Goal: Task Accomplishment & Management: Complete application form

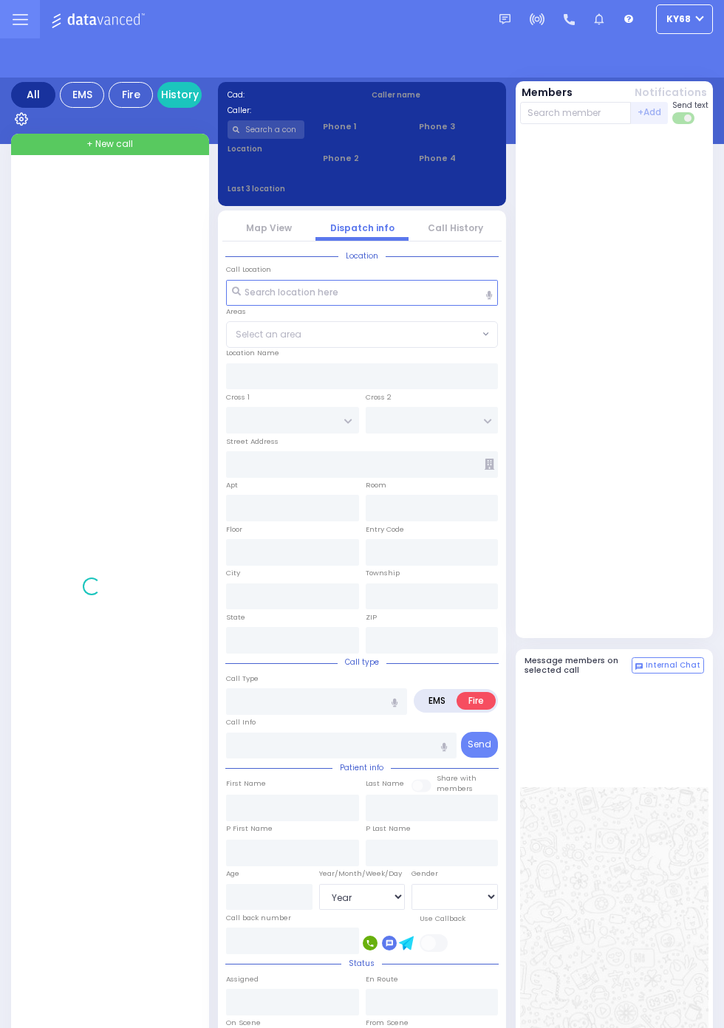
select select "Year"
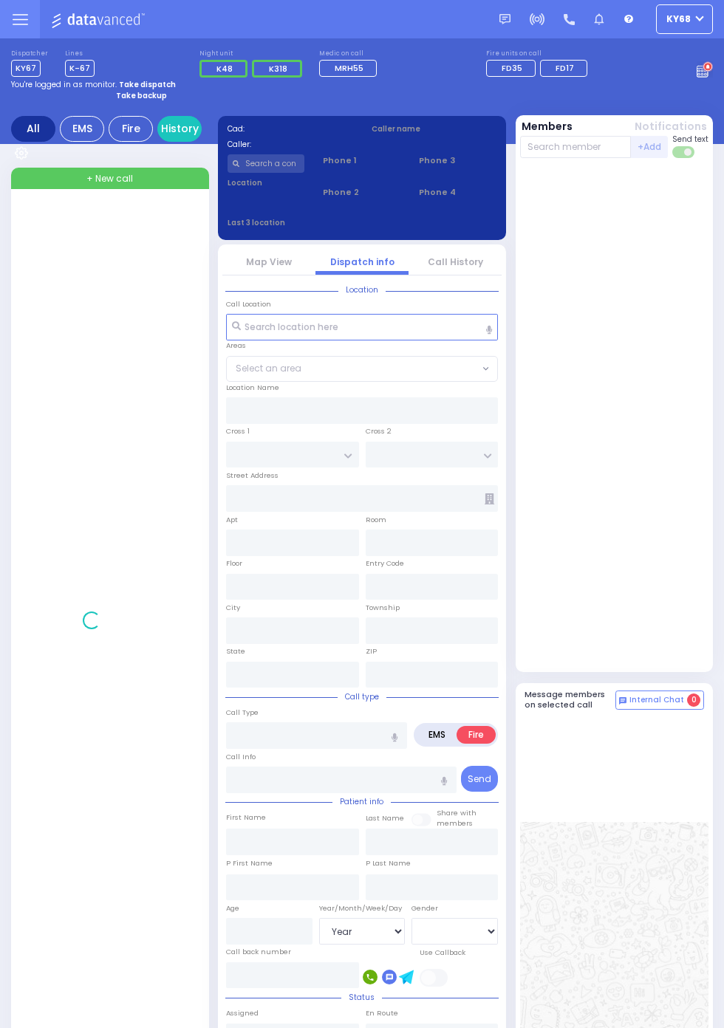
click at [713, 66] on circle at bounding box center [708, 67] width 10 height 10
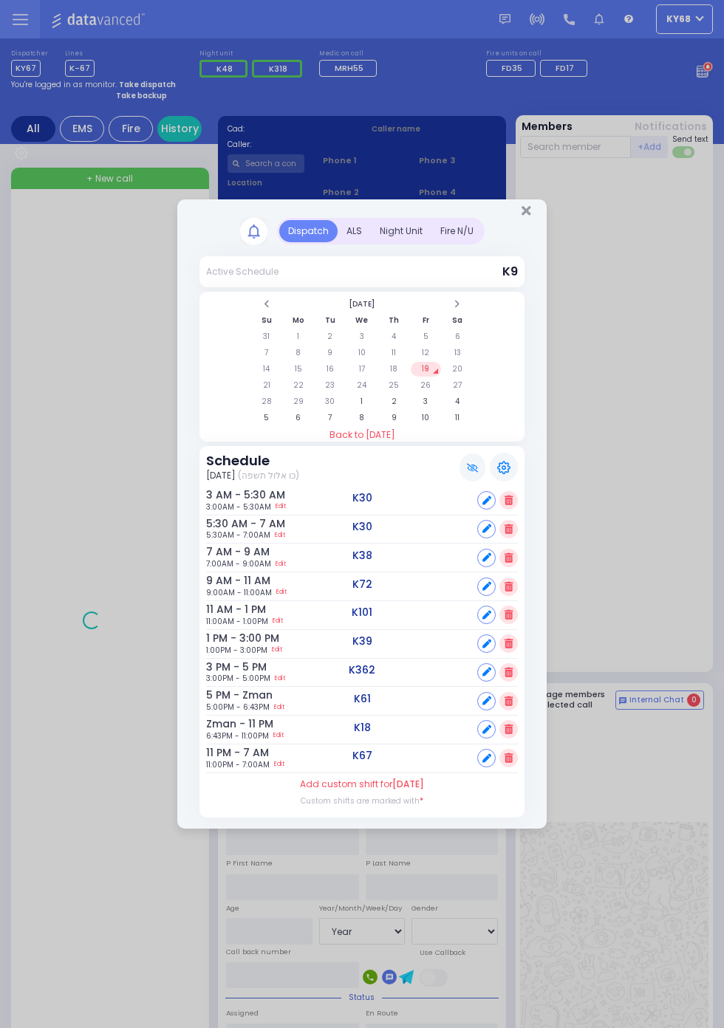
click at [431, 242] on div "Night Unit" at bounding box center [401, 231] width 61 height 22
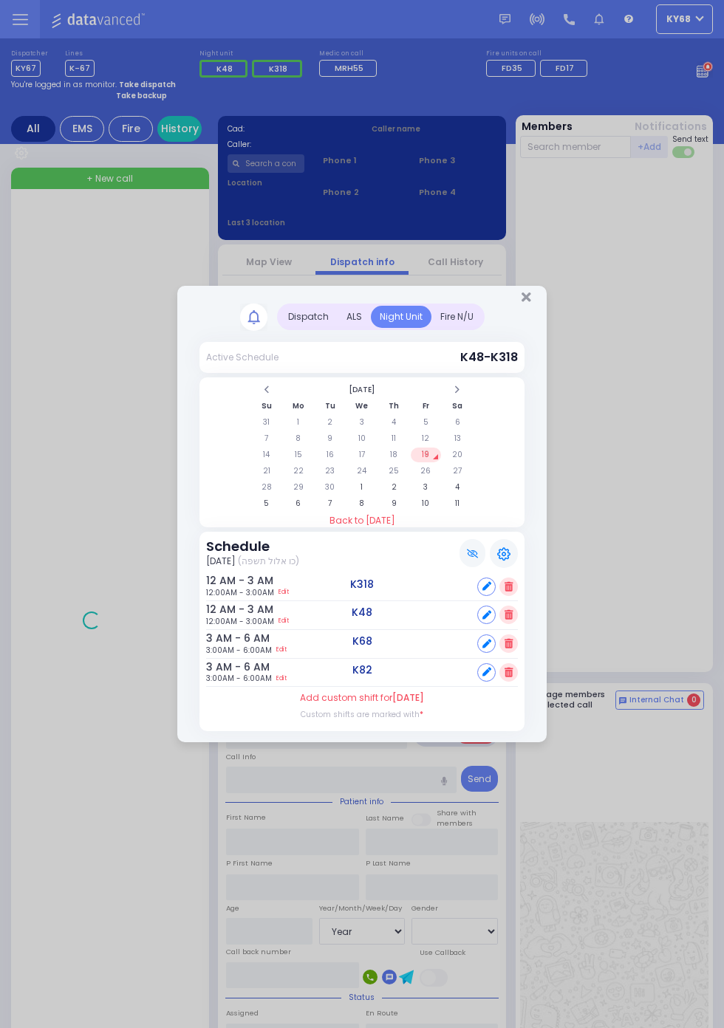
click at [483, 672] on icon at bounding box center [486, 672] width 9 height 9
select select
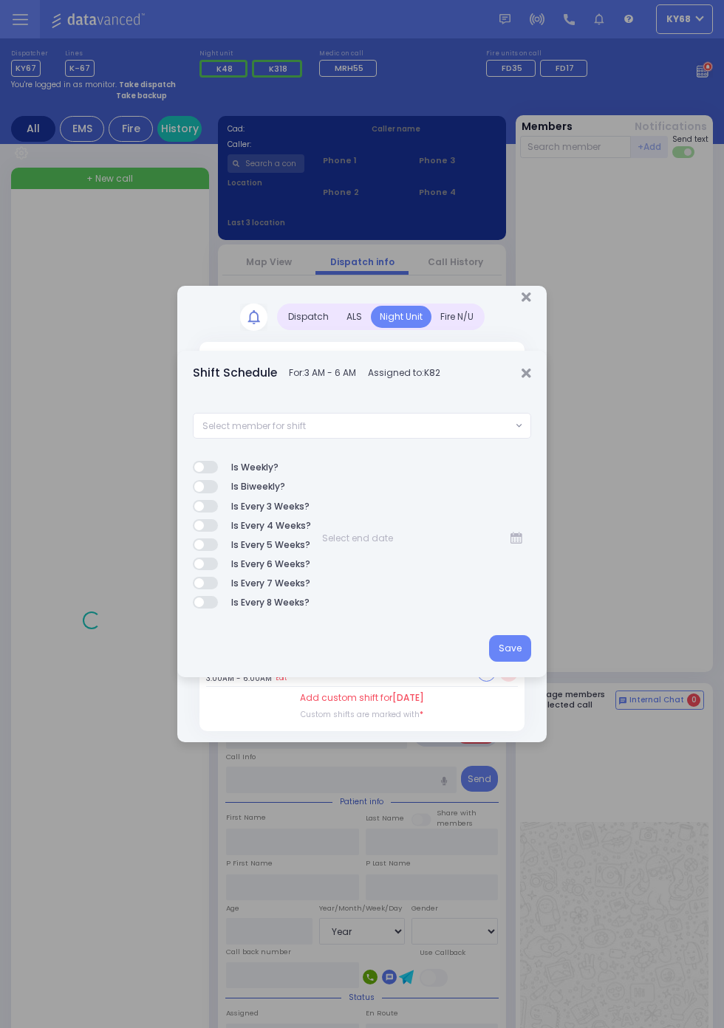
click at [460, 429] on span "Select member for shift" at bounding box center [353, 426] width 318 height 25
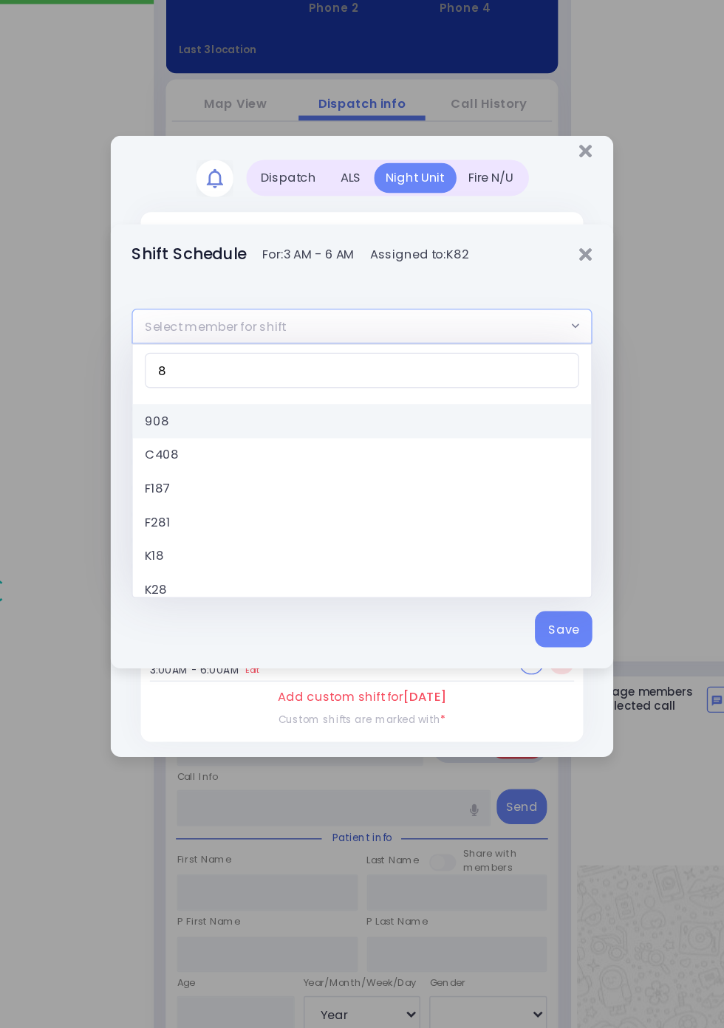
type input "83"
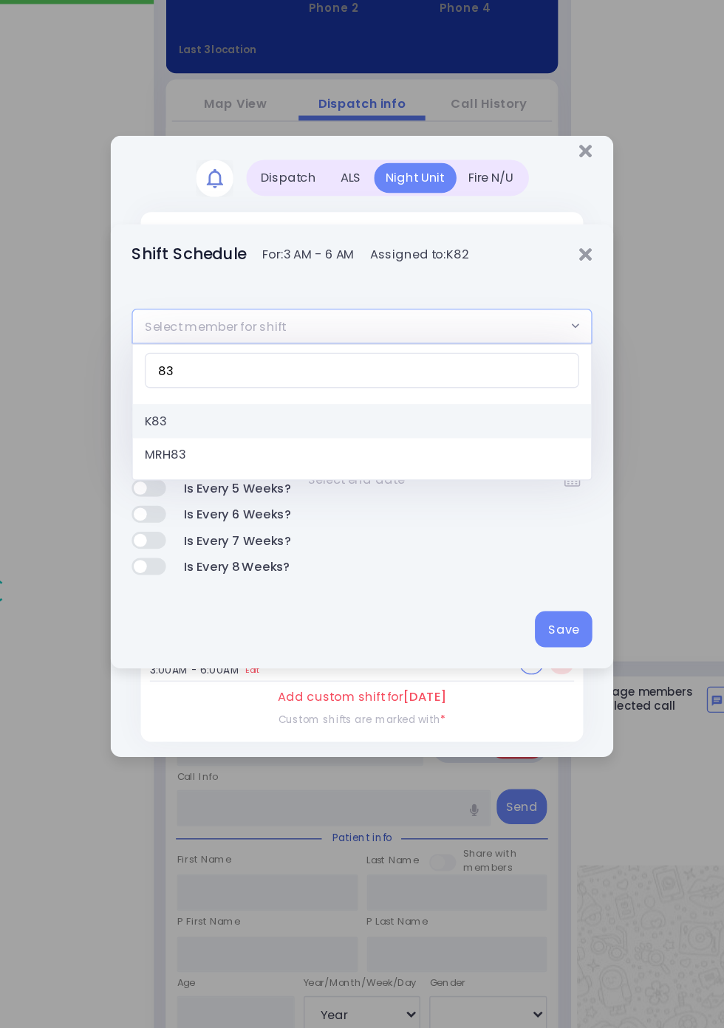
select select "6740efa0-685e-49a5-9244-fd5510c9b4ef"
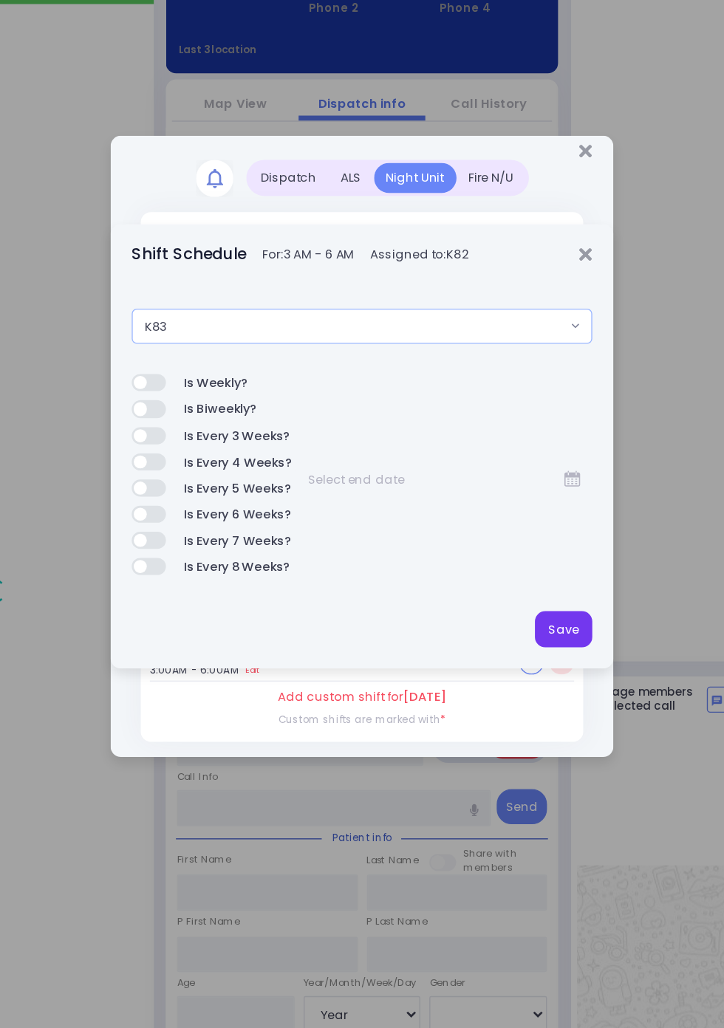
click at [512, 644] on button "Save" at bounding box center [510, 648] width 42 height 27
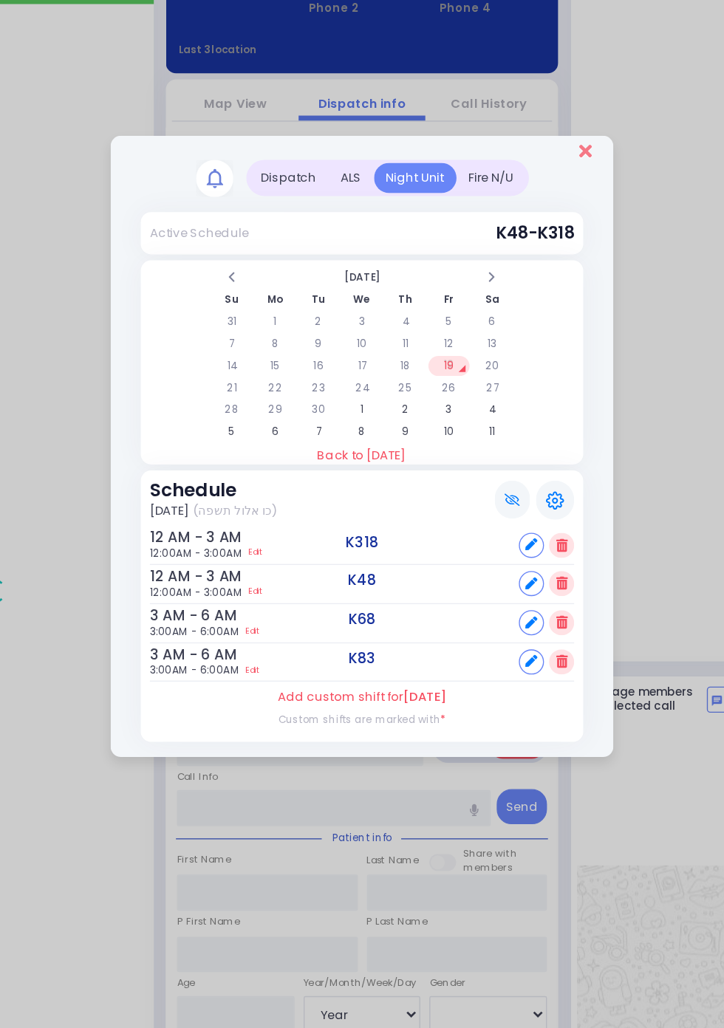
click at [527, 299] on icon "Close" at bounding box center [527, 296] width 10 height 13
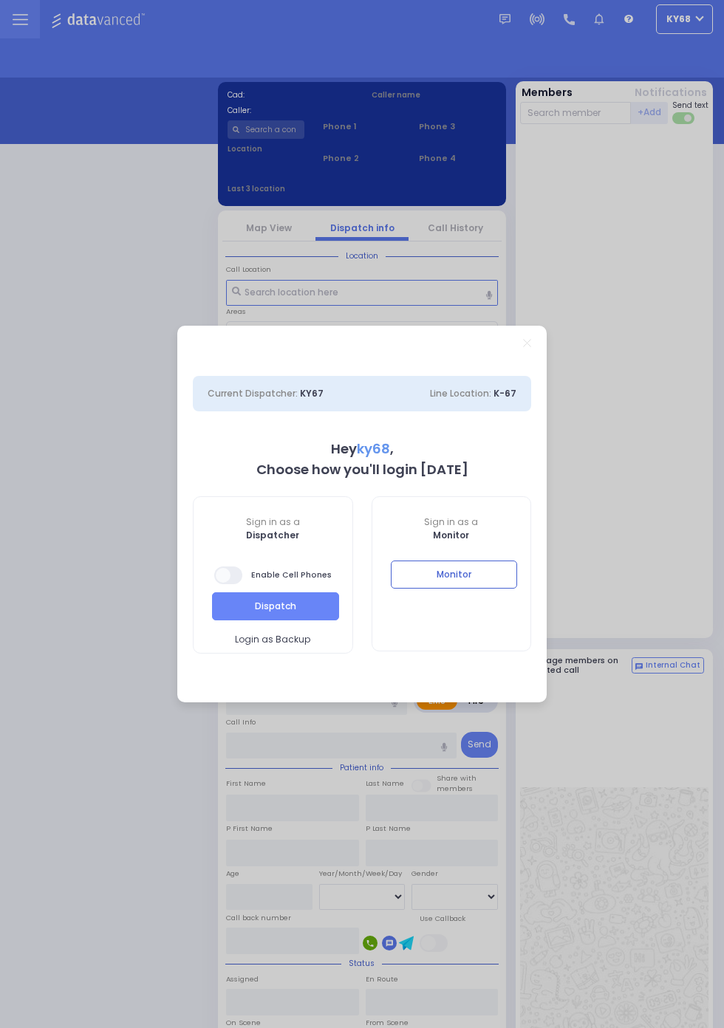
select select "12"
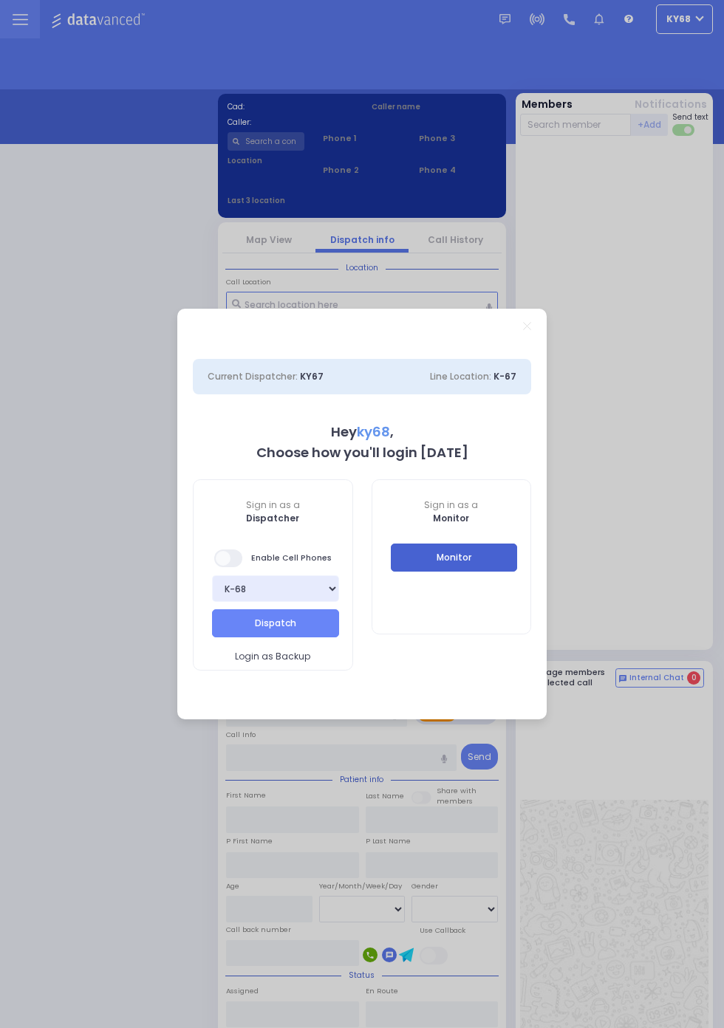
click at [518, 572] on button "Monitor" at bounding box center [454, 558] width 127 height 28
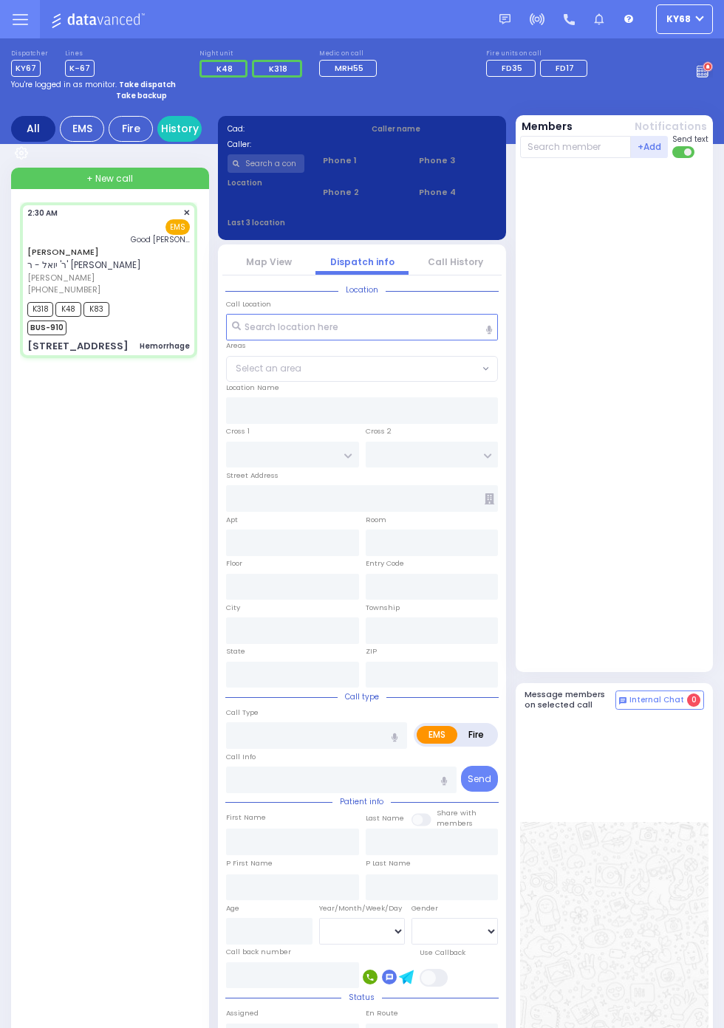
select select
type input "Hemorrhage"
radio input "true"
type input "SHMIEL"
type input "[PERSON_NAME]"
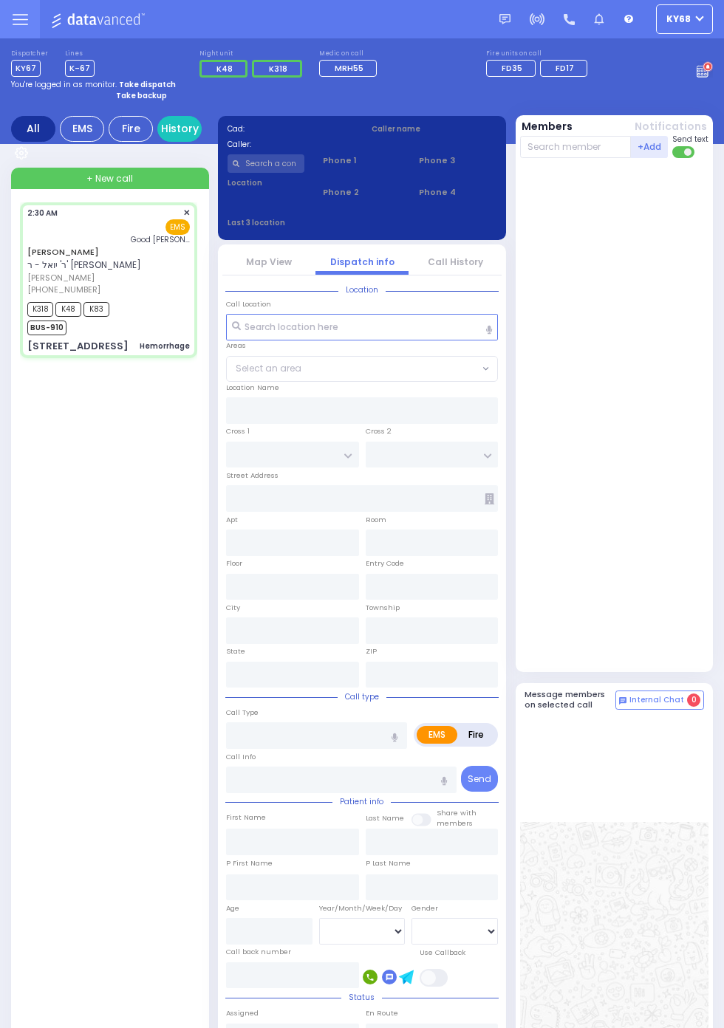
type input "Unknown"
select select "Year"
type input "02:30"
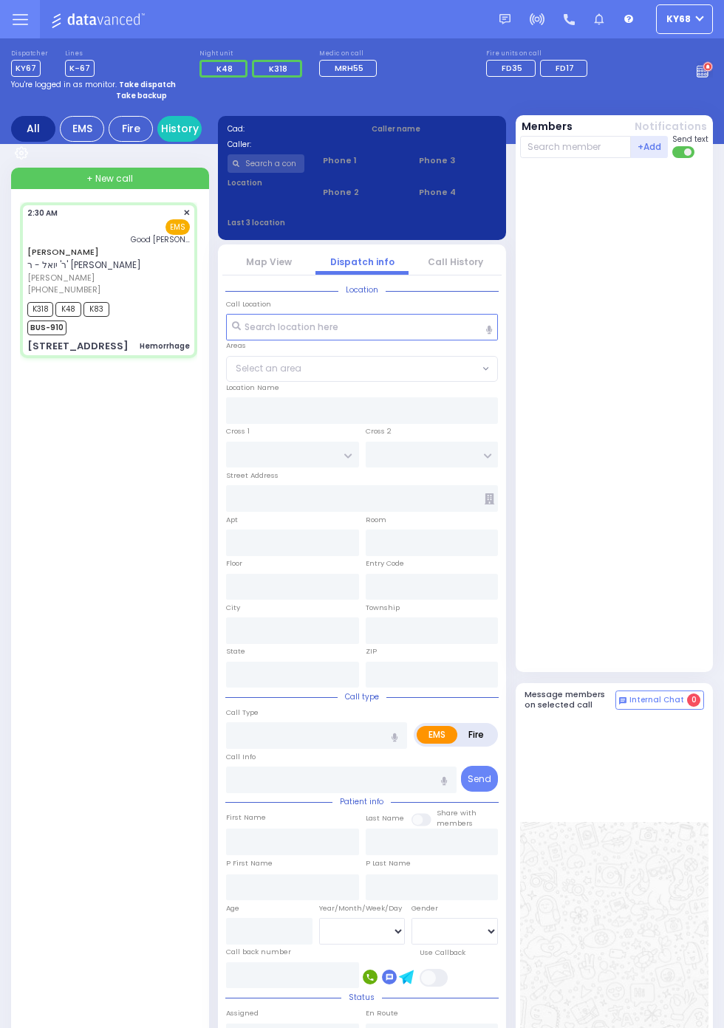
type input "02:32"
type input "02:59"
type input "[GEOGRAPHIC_DATA]"
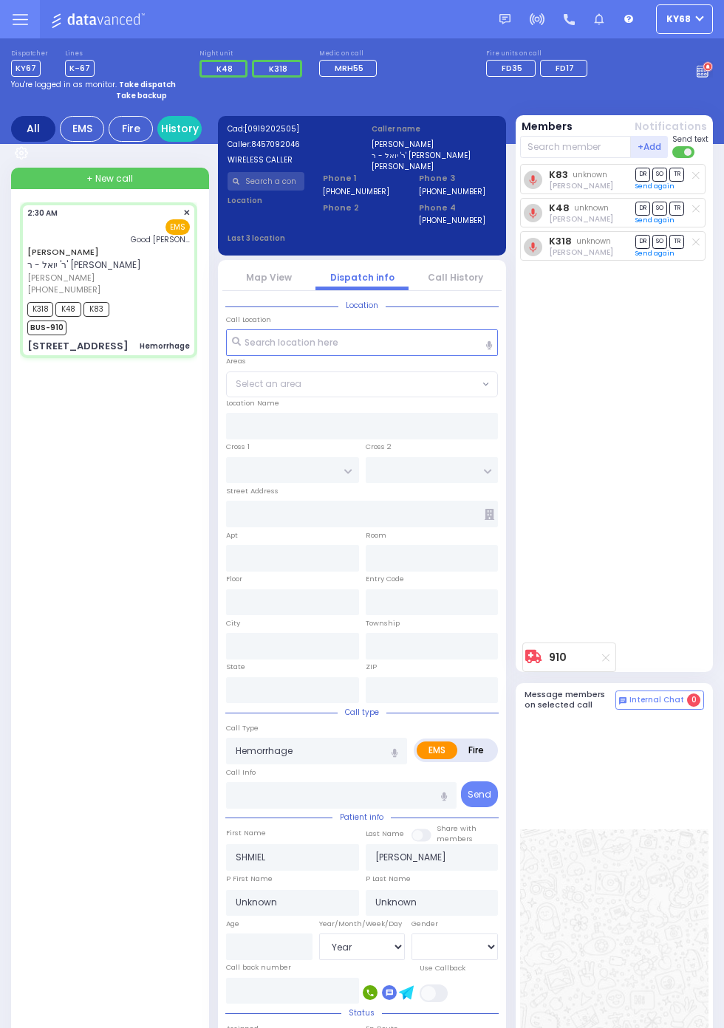
type input "CHUST RD"
type input "[GEOGRAPHIC_DATA]"
type input "[STREET_ADDRESS]"
type input "406"
type input "[PERSON_NAME]"
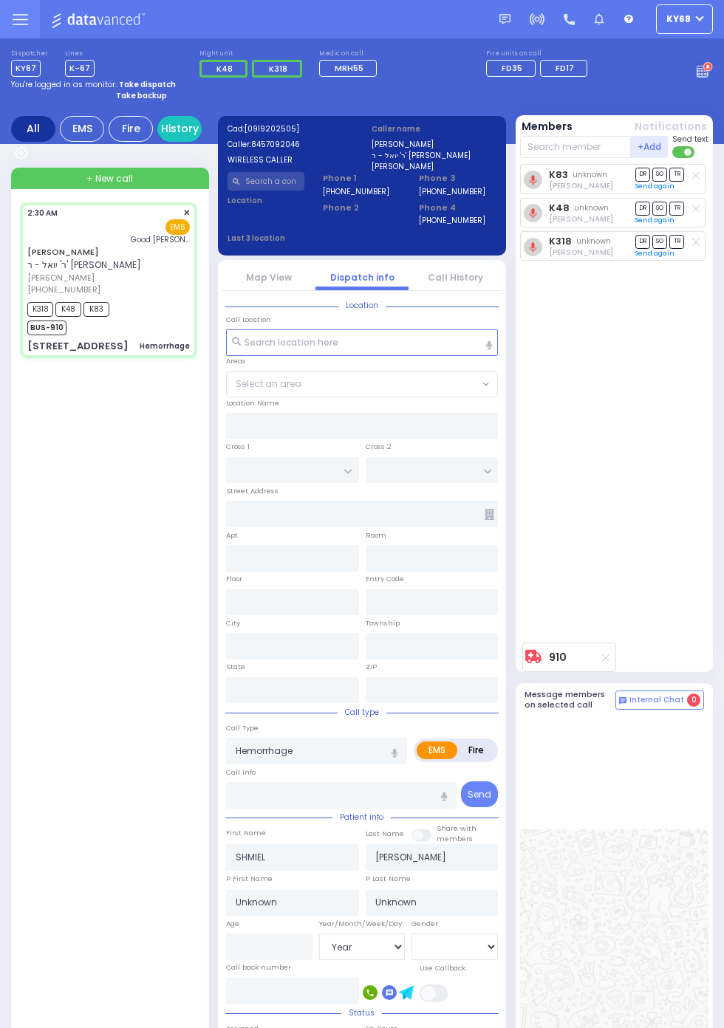
type input "[US_STATE]"
type input "10930"
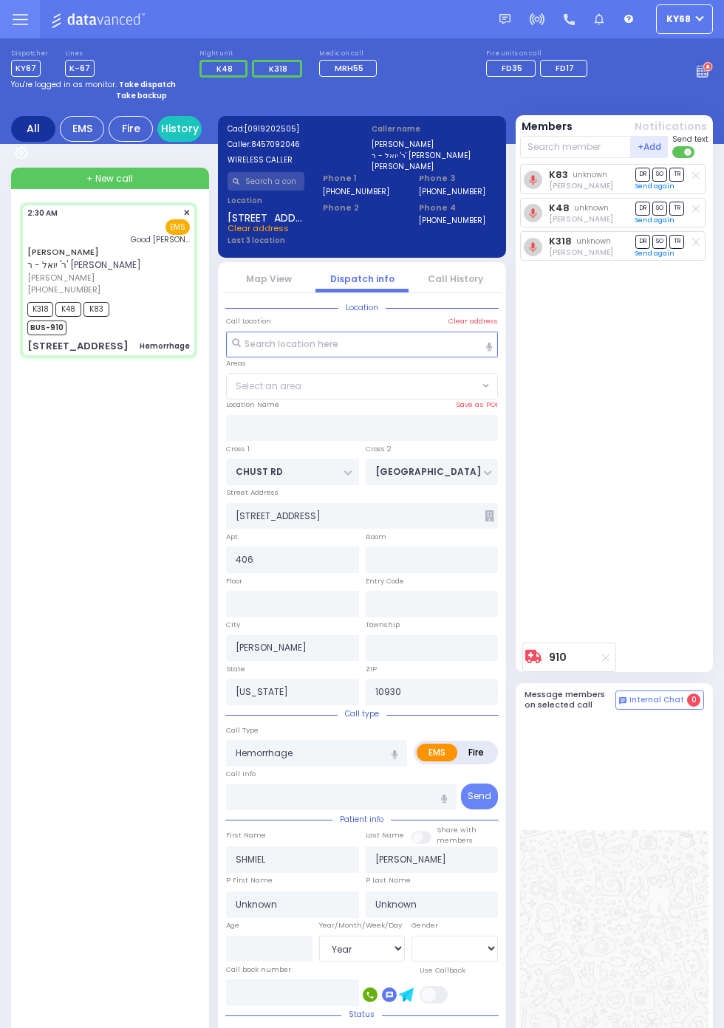
select select "VYOEL MOSHE"
click at [462, 279] on link "Call History" at bounding box center [455, 279] width 55 height 13
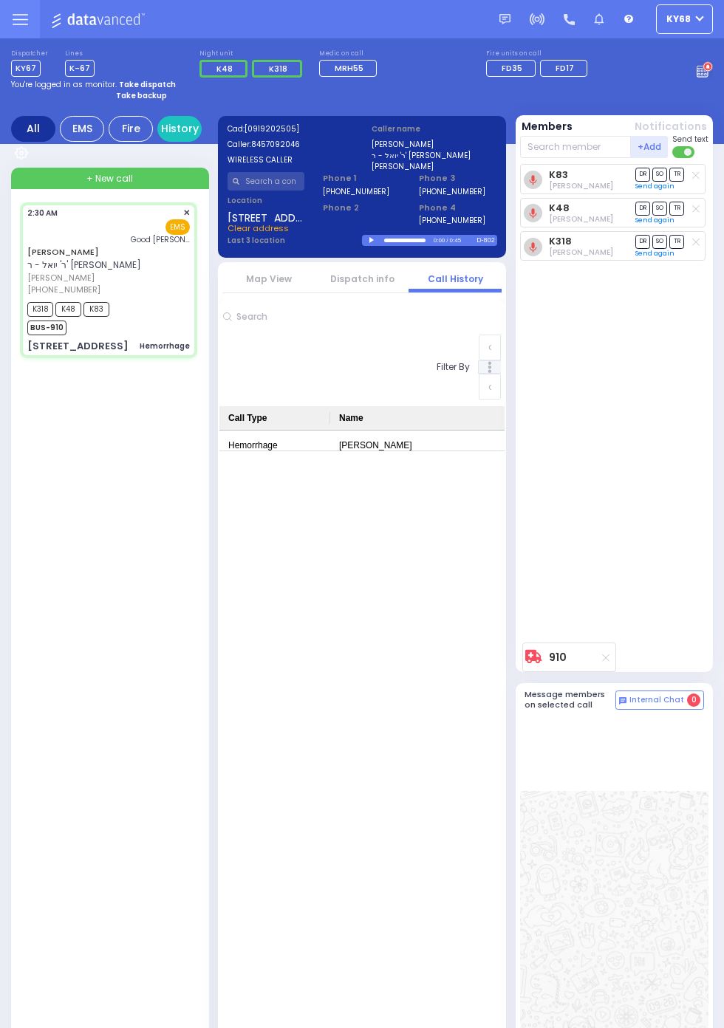
click at [380, 285] on link "Dispatch info" at bounding box center [362, 279] width 64 height 13
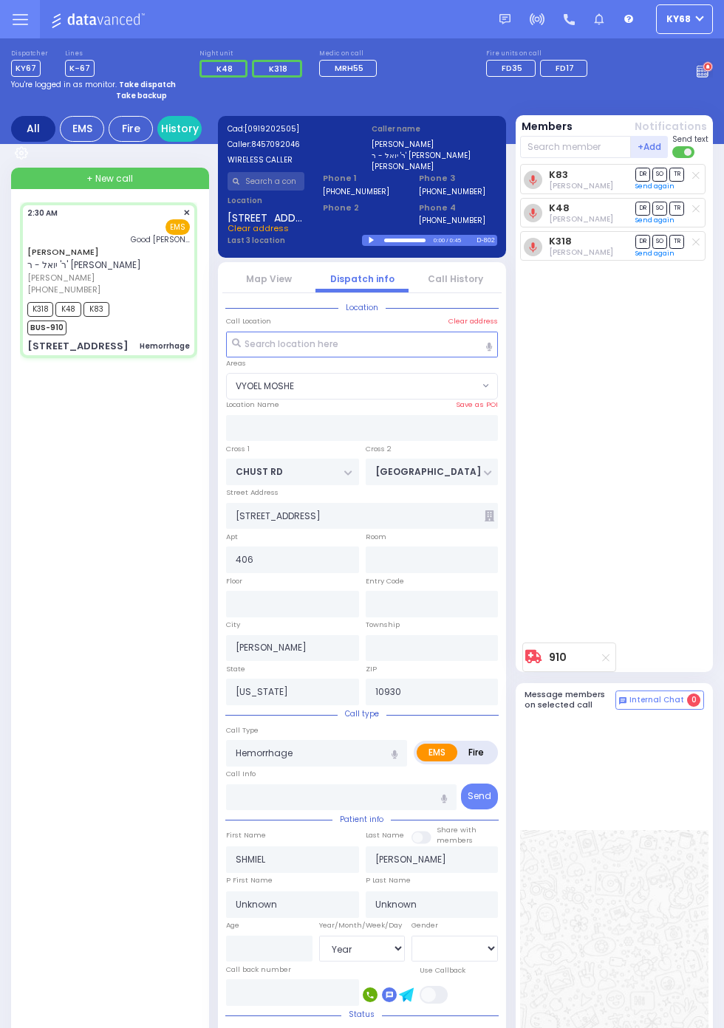
click at [378, 244] on div at bounding box center [373, 240] width 8 height 7
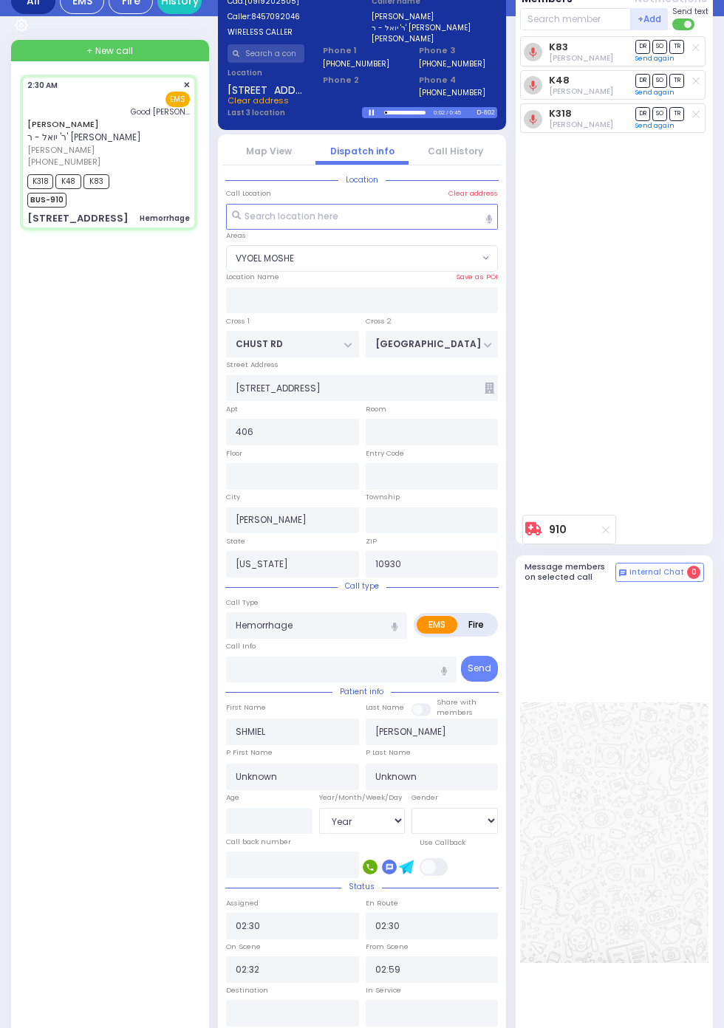
scroll to position [100, 0]
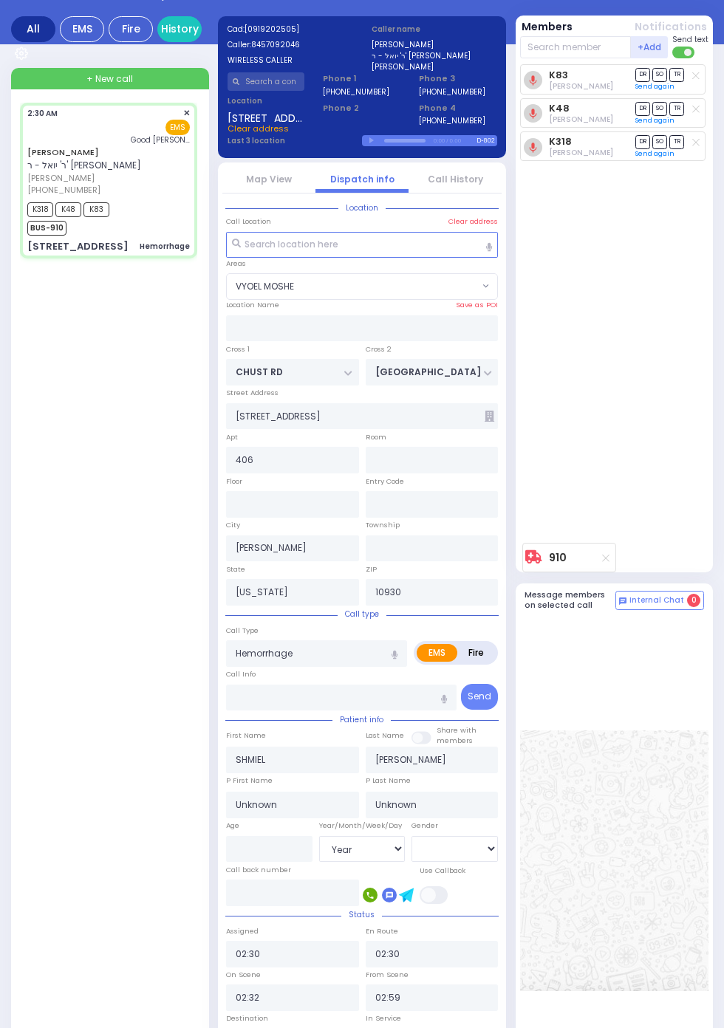
select select
radio input "true"
type input "Rachel"
type input "[PERSON_NAME]"
type input "20"
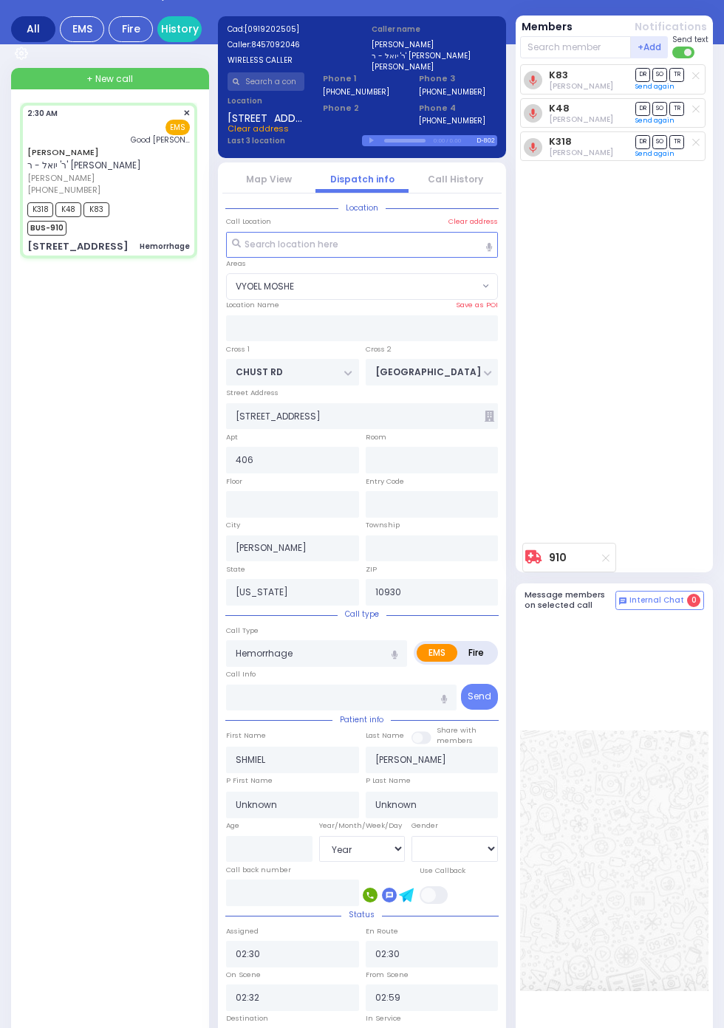
select select "Year"
select select "[DEMOGRAPHIC_DATA]"
select select "VYOEL MOSHE"
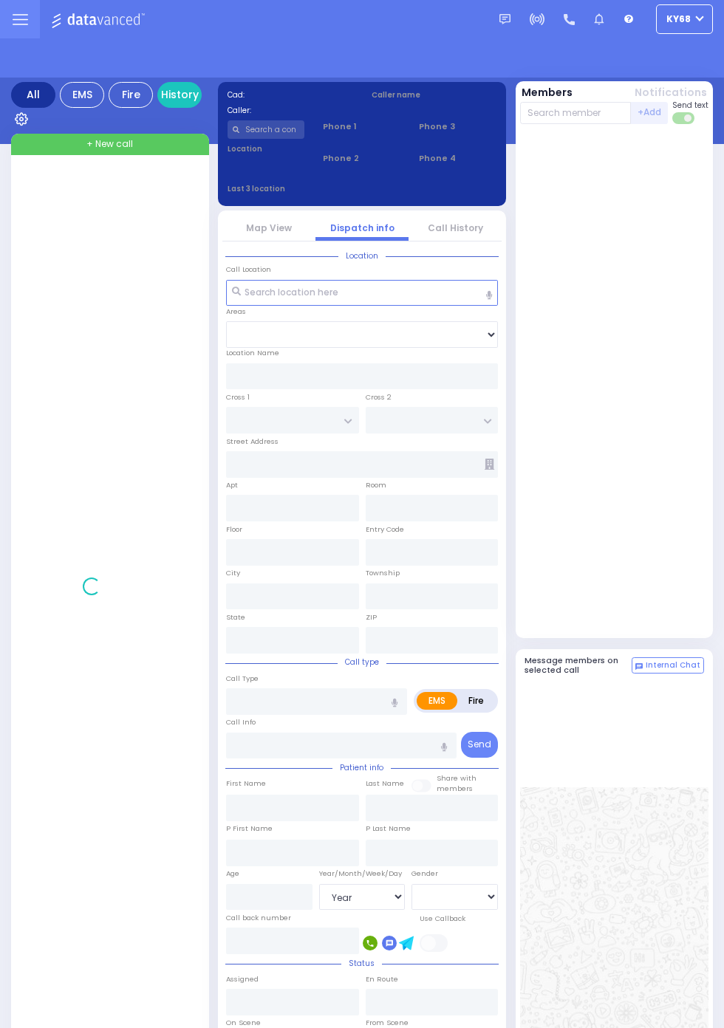
select select "Year"
select select "[DEMOGRAPHIC_DATA]"
select select "Year"
select select "[DEMOGRAPHIC_DATA]"
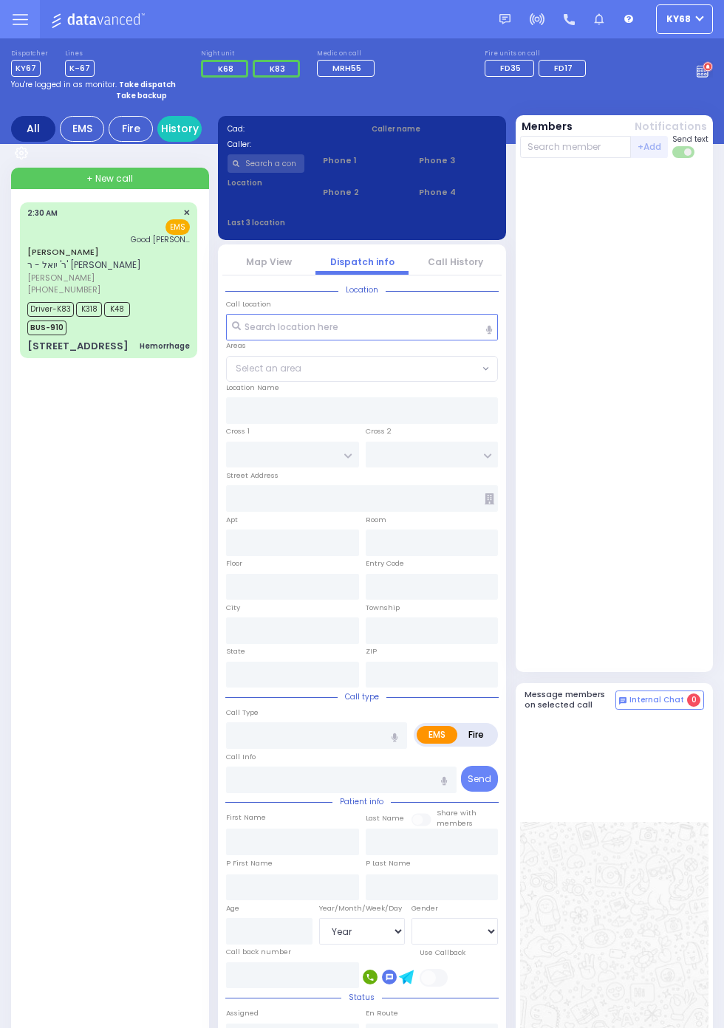
click at [27, 339] on div "[STREET_ADDRESS]" at bounding box center [77, 346] width 101 height 15
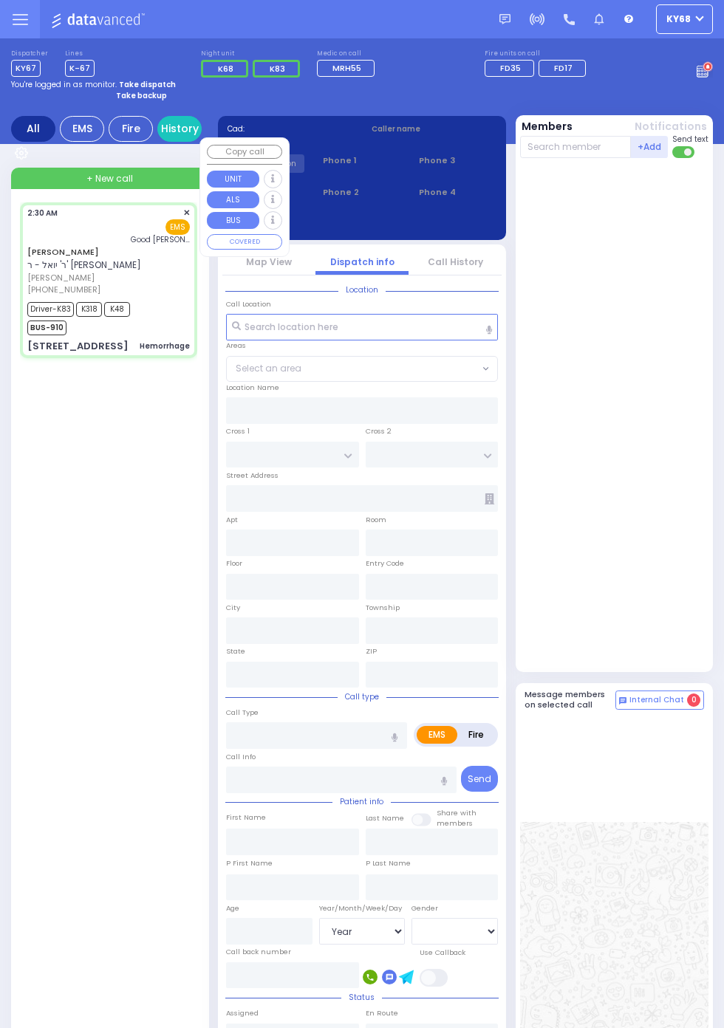
select select
type input "Hemorrhage"
radio input "true"
type input "SHMIEL"
type input "KRAUS"
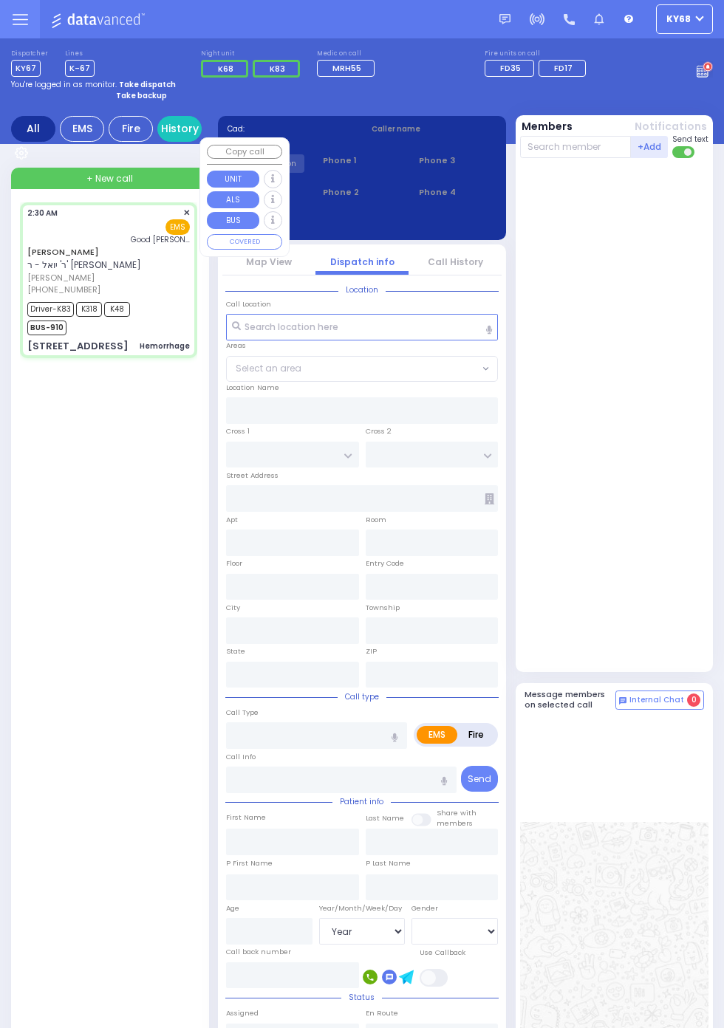
type input "Rachel"
type input "Kraus"
type input "20"
select select "Year"
select select "[DEMOGRAPHIC_DATA]"
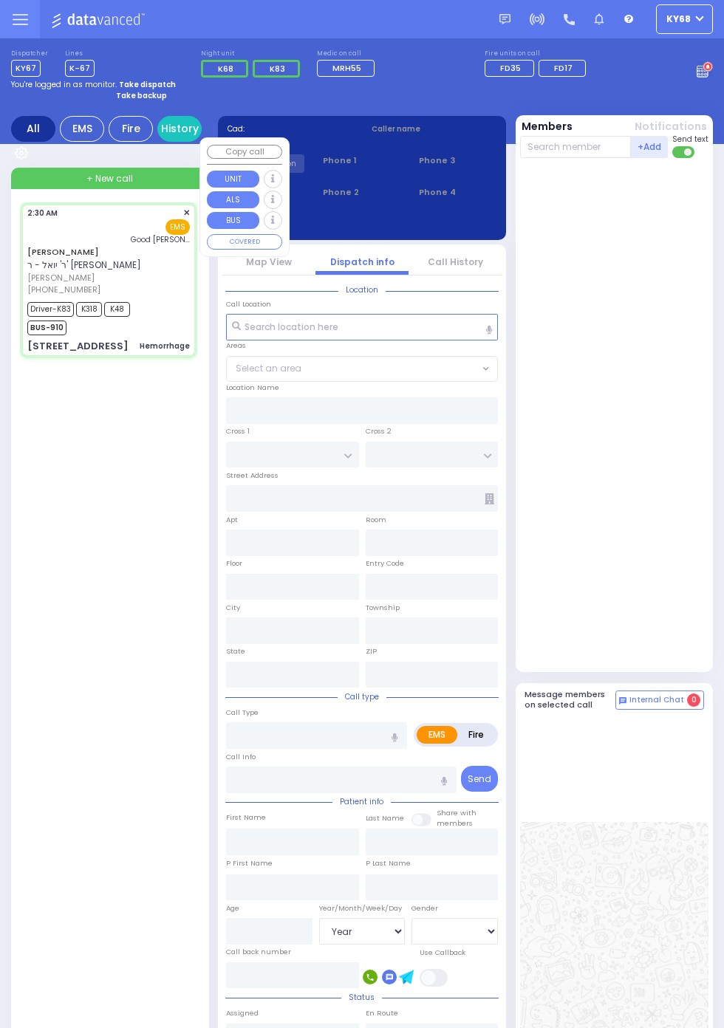
type input "02:30"
type input "02:32"
type input "02:59"
type input "Good Samaritan Hospital"
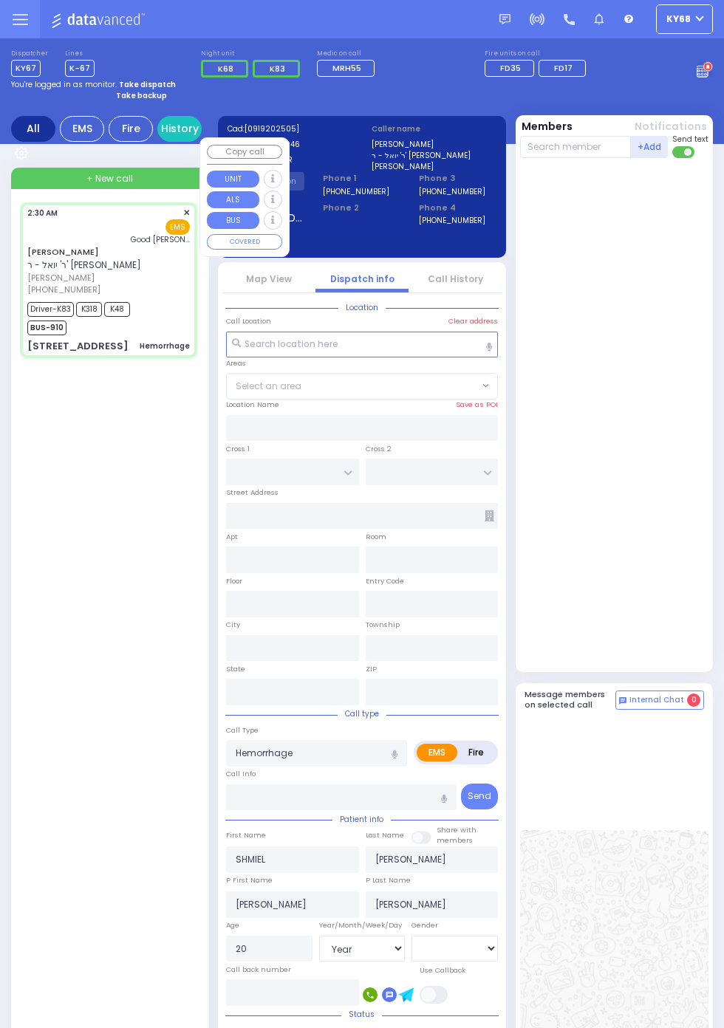
type input "CHUST RD"
type input "BAKERTOWN RD"
type input "9 AUSTRA PKWY"
type input "406"
type input "Kiryas Joel"
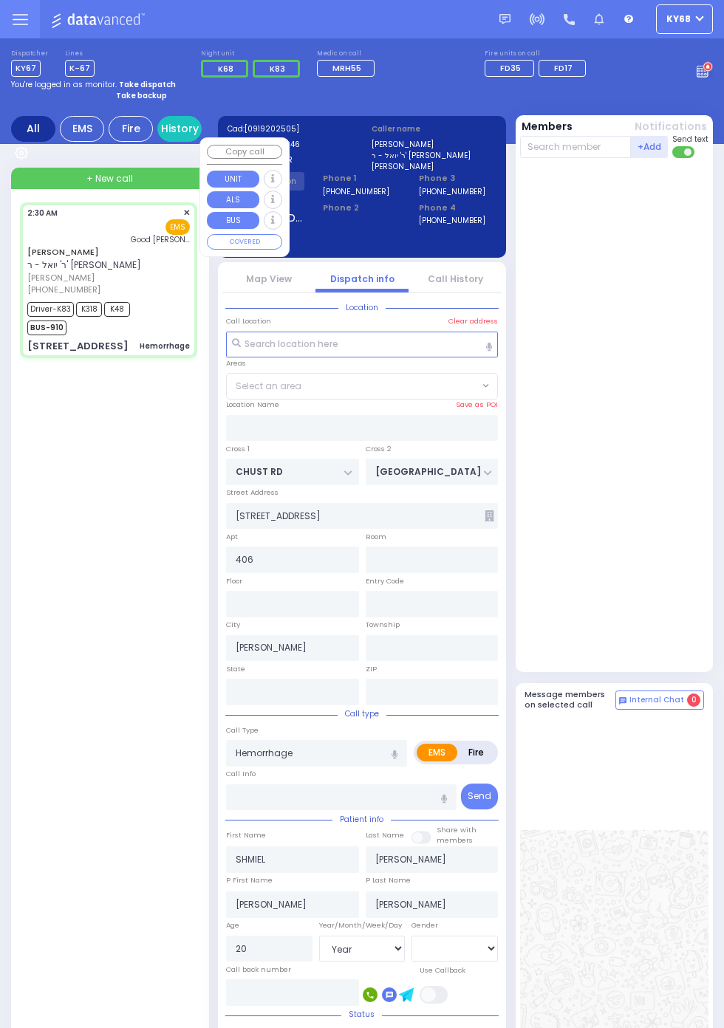
type input "New York"
type input "10930"
select select "VYOEL MOSHE"
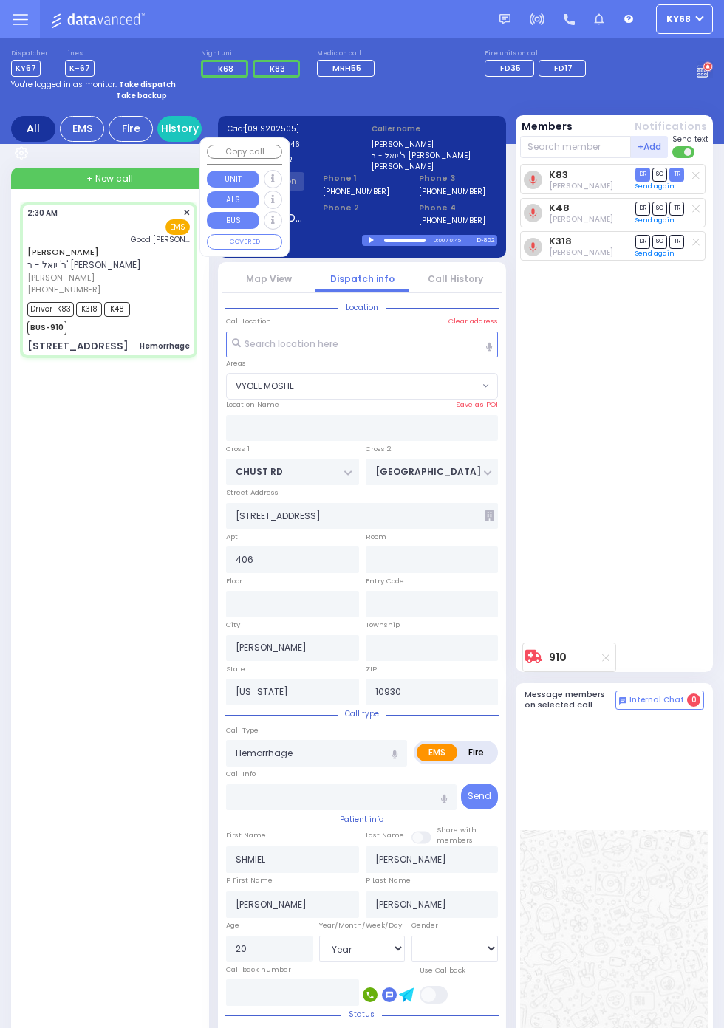
click at [587, 431] on div "K83 Dov Guttman DR SO TR DR" at bounding box center [616, 400] width 192 height 472
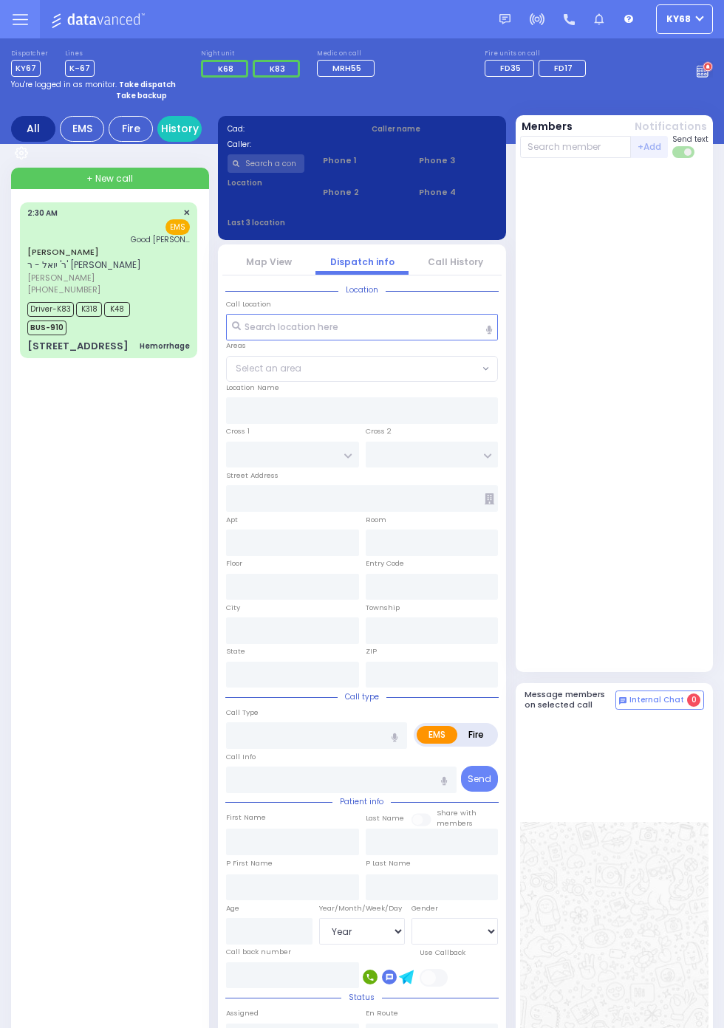
select select "Year"
select select "[DEMOGRAPHIC_DATA]"
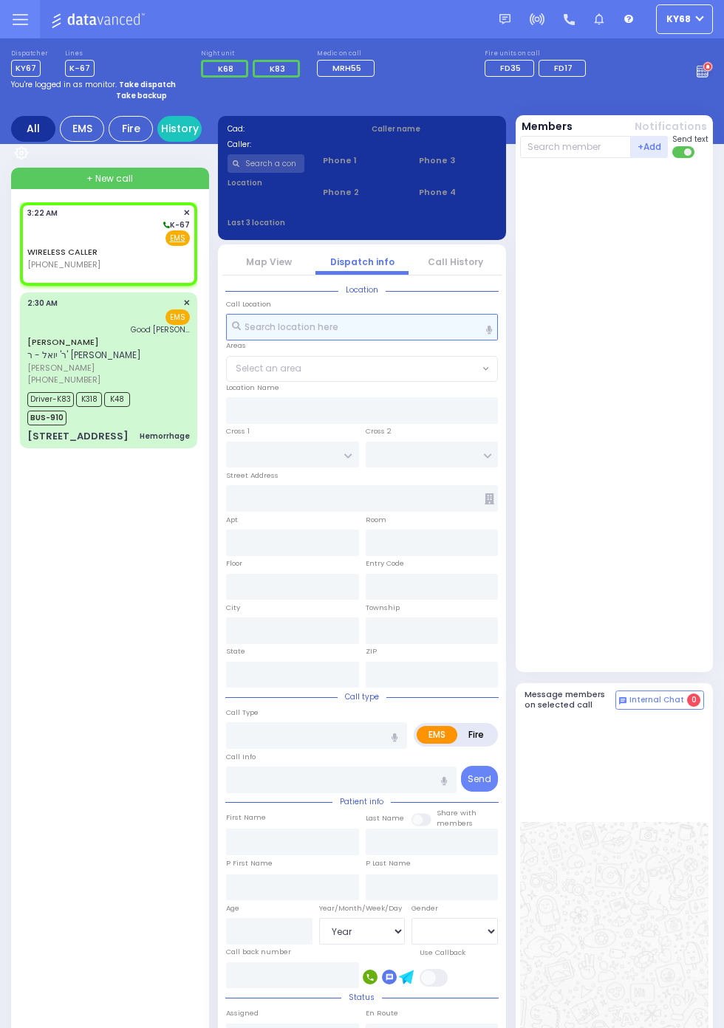
select select
radio input "true"
select select
type input "03:22"
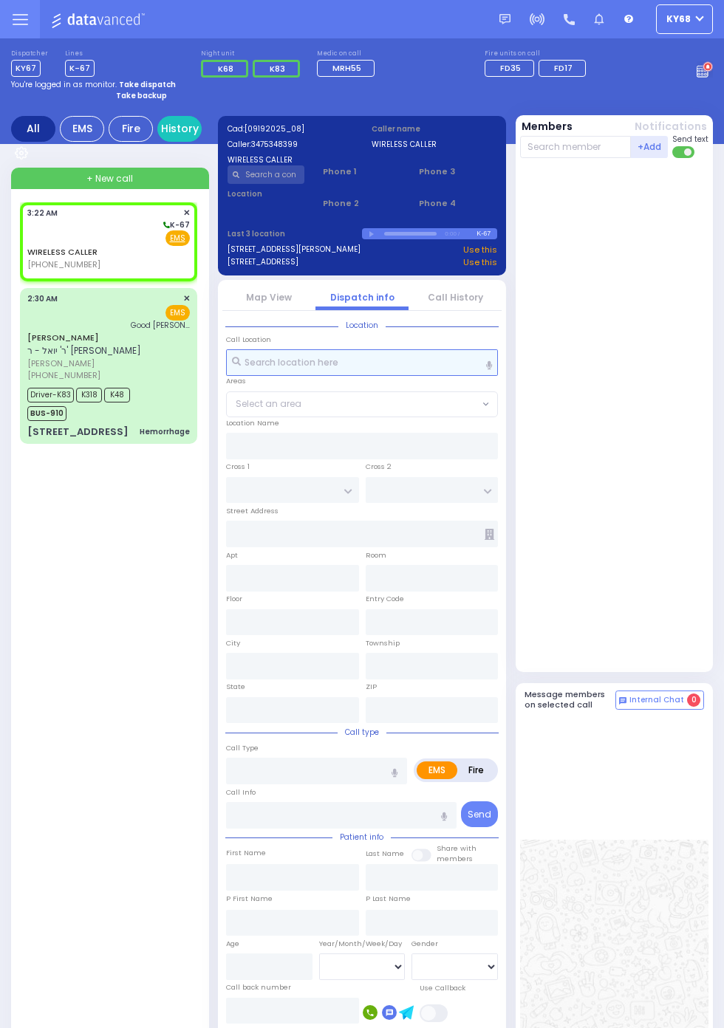
select select
radio input "true"
select select
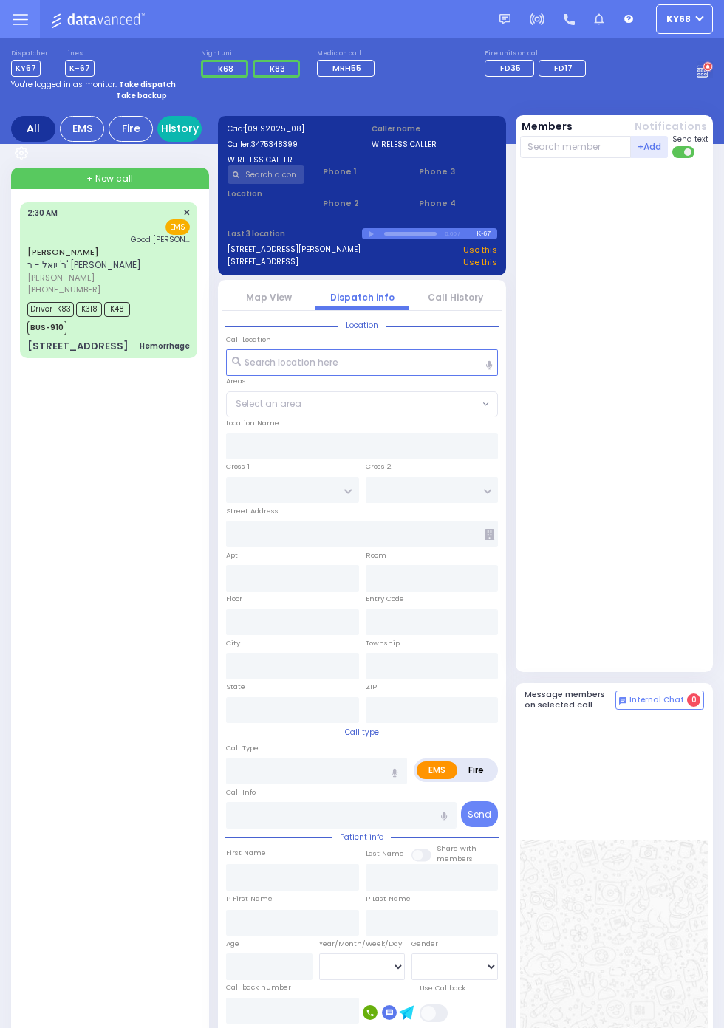
click at [171, 132] on link "History" at bounding box center [179, 129] width 44 height 26
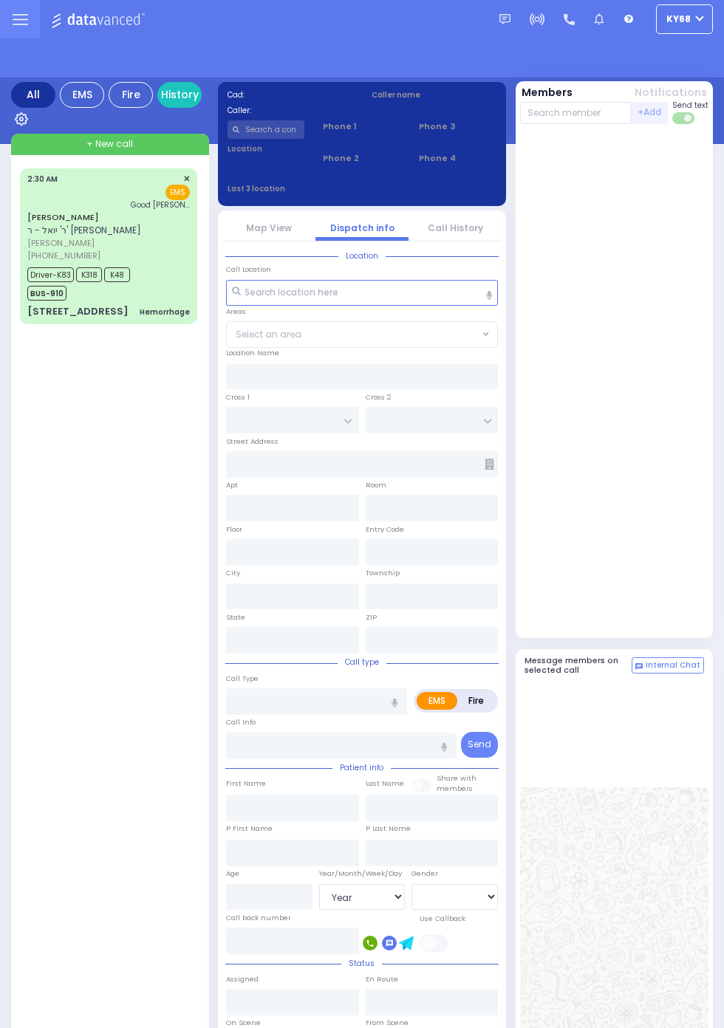
select select "Year"
